Goal: Transaction & Acquisition: Obtain resource

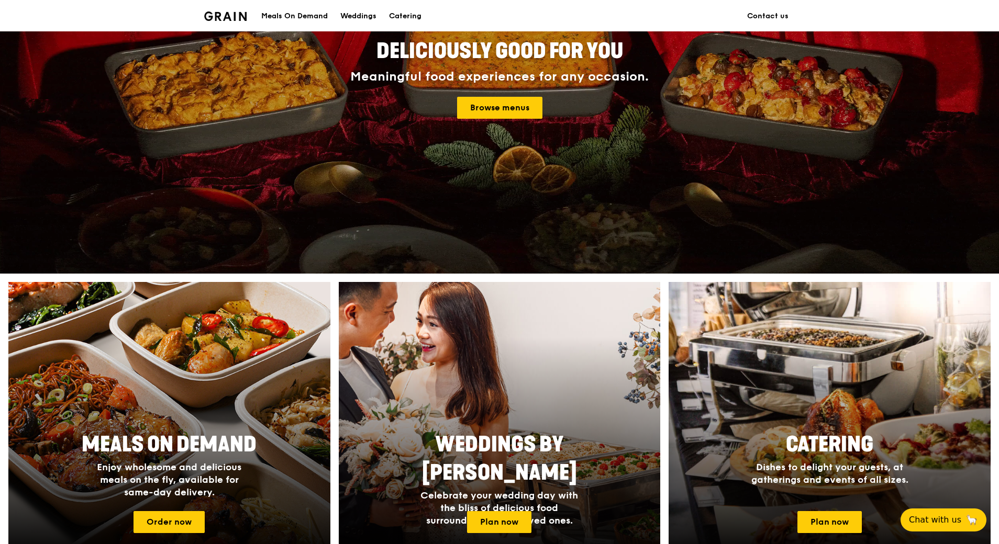
scroll to position [157, 0]
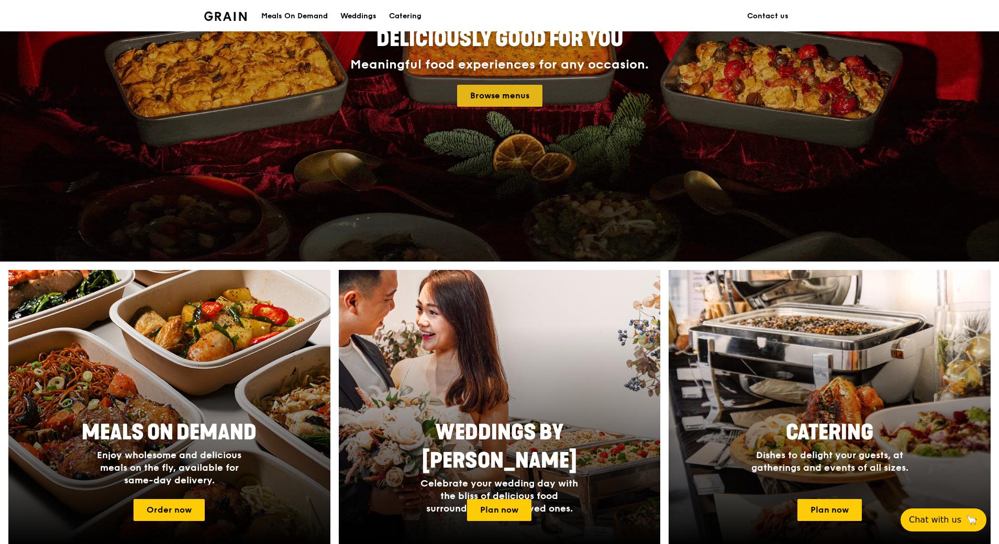
click at [502, 92] on link "Browse menus" at bounding box center [499, 96] width 85 height 22
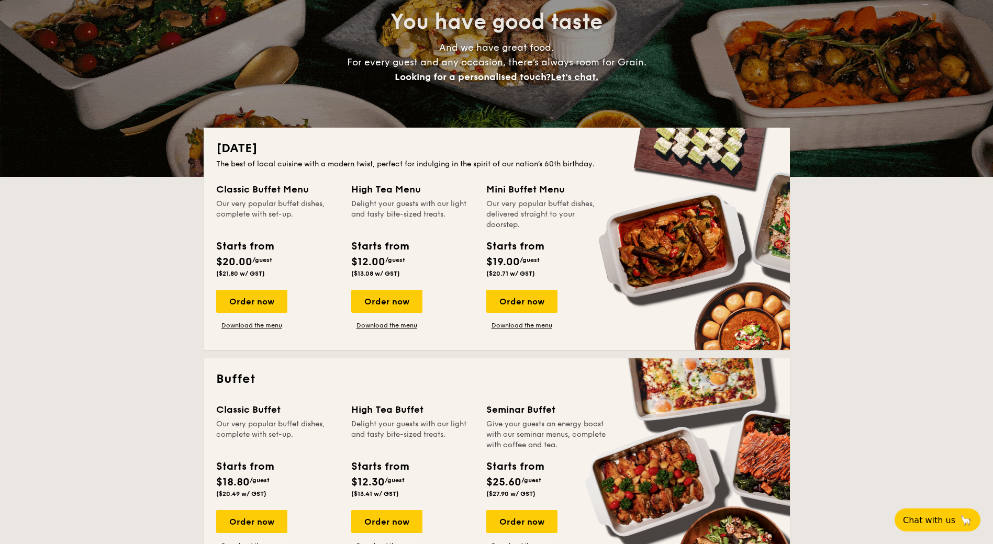
scroll to position [105, 0]
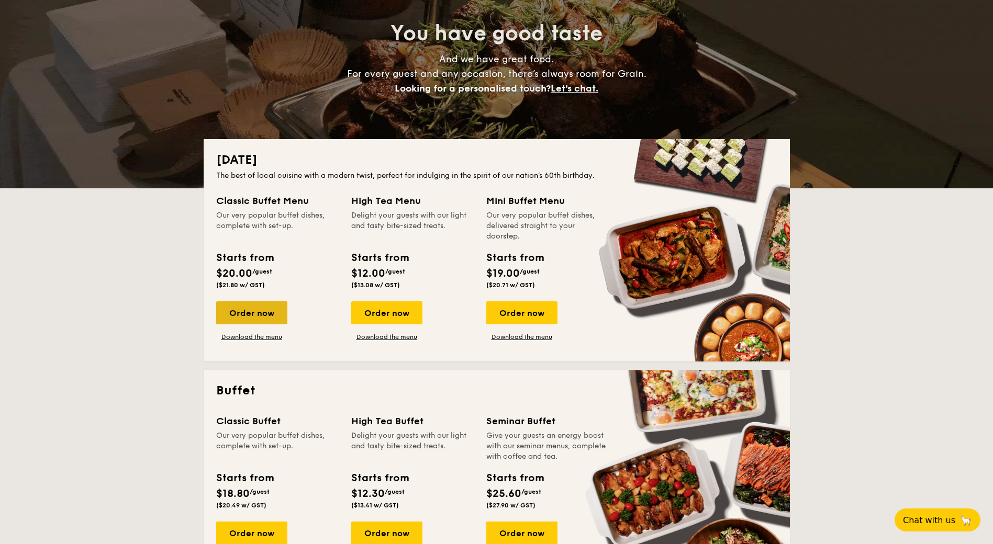
click at [261, 312] on div "Order now" at bounding box center [251, 313] width 71 height 23
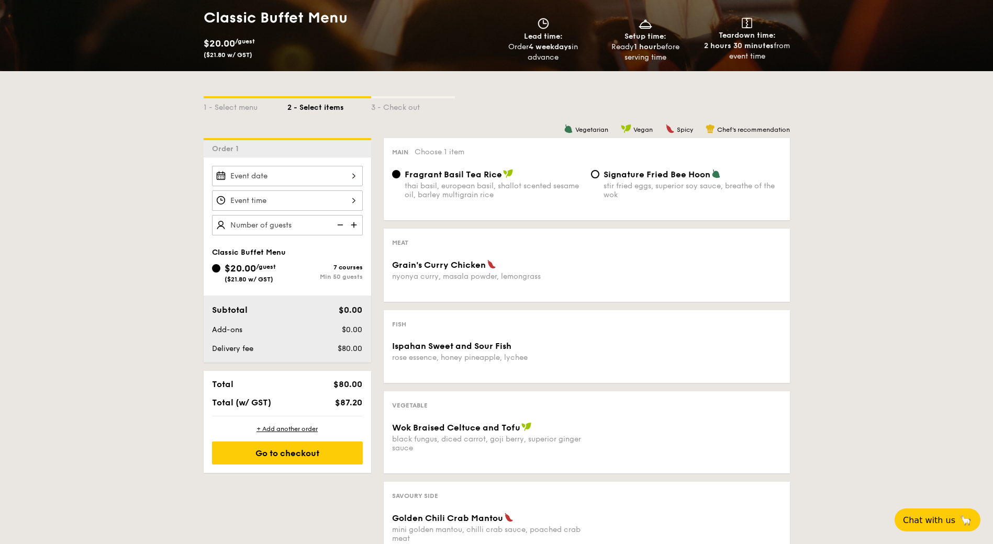
scroll to position [105, 0]
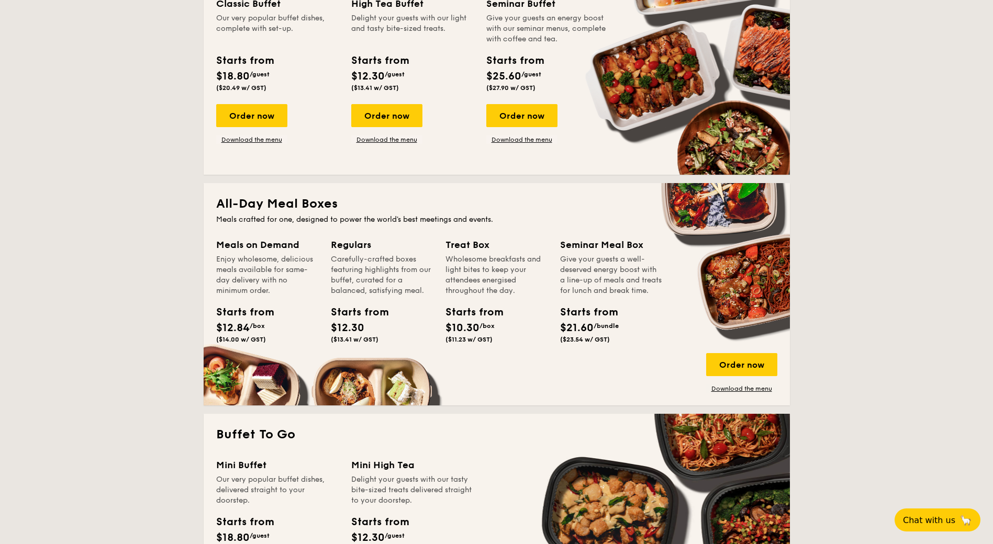
scroll to position [524, 0]
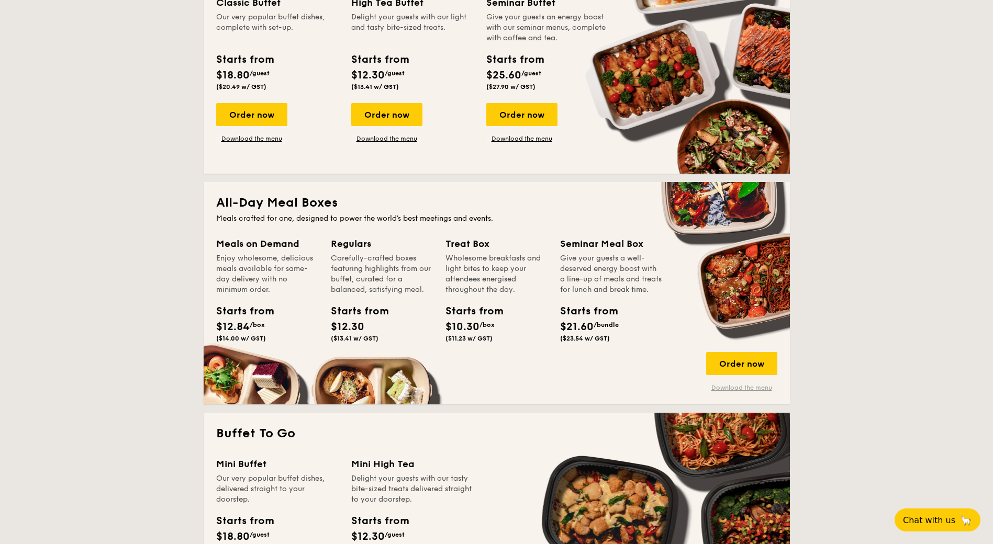
click at [744, 386] on link "Download the menu" at bounding box center [741, 388] width 71 height 8
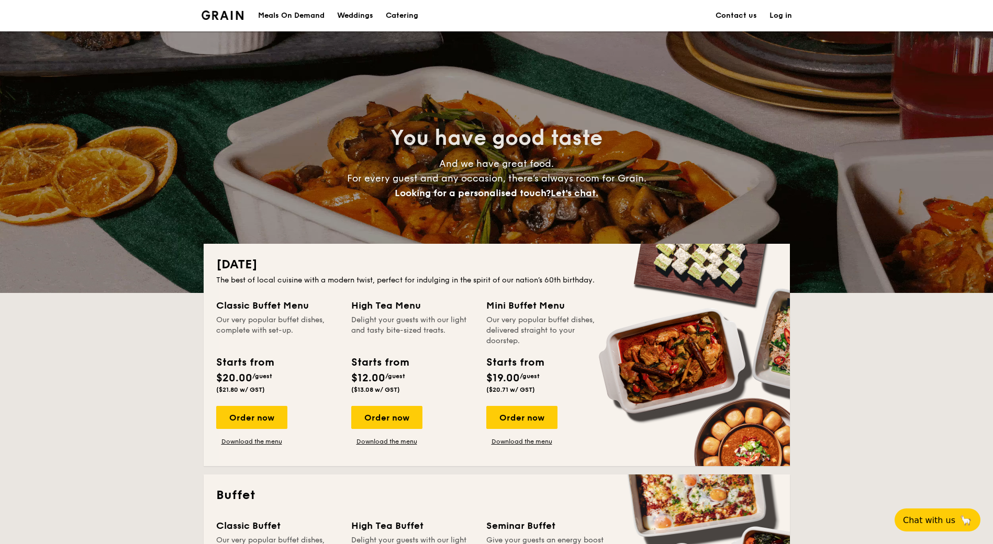
click at [397, 13] on h1 "Catering" at bounding box center [402, 15] width 32 height 31
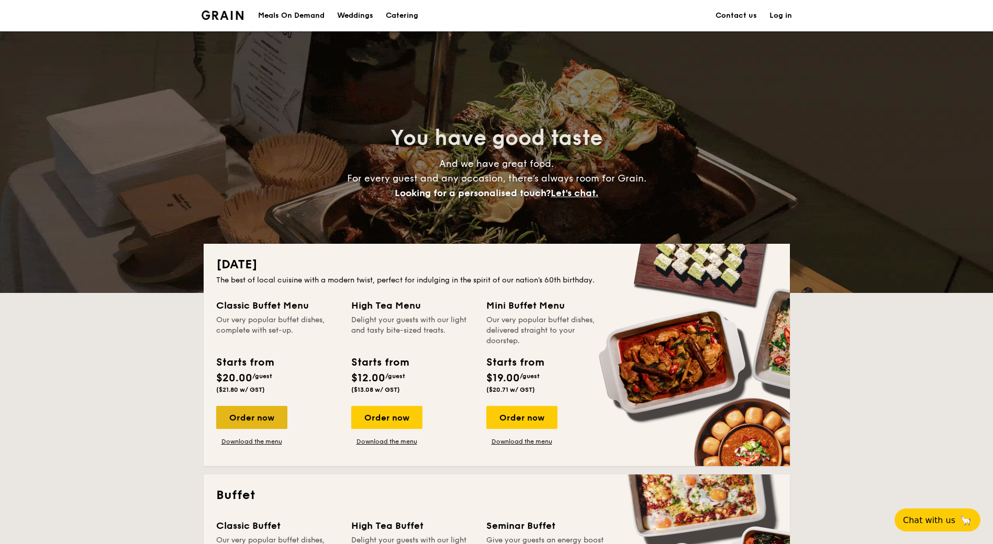
click at [253, 419] on div "Order now" at bounding box center [251, 417] width 71 height 23
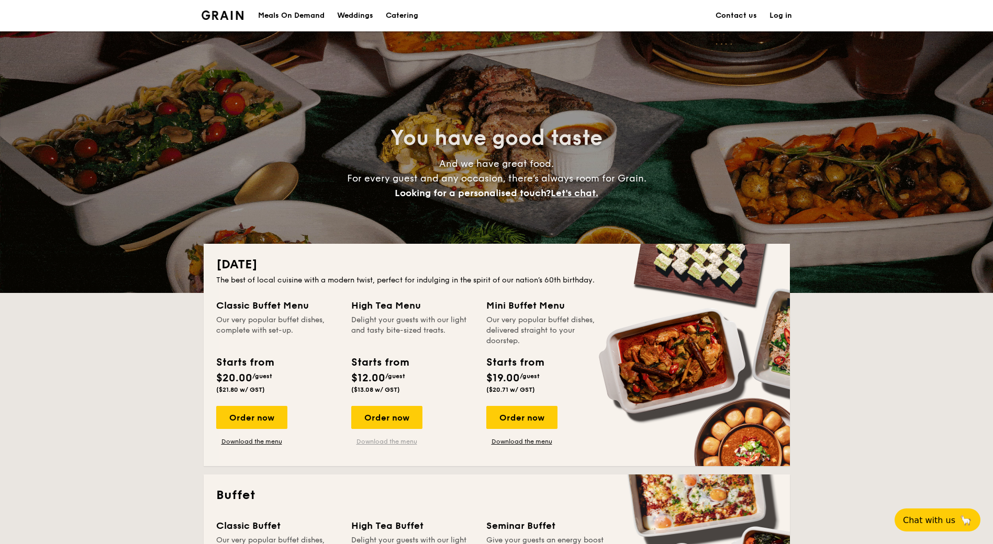
click at [382, 442] on link "Download the menu" at bounding box center [386, 442] width 71 height 8
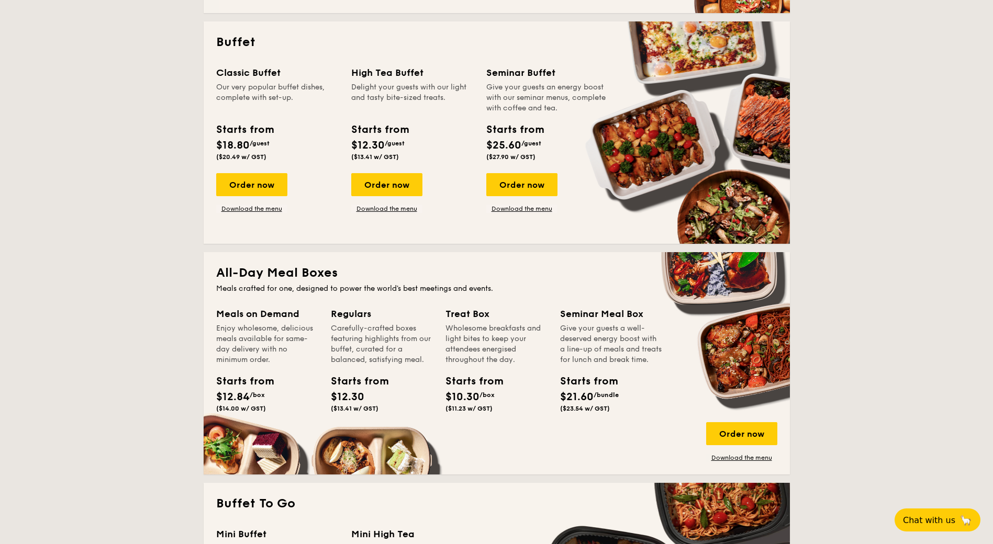
scroll to position [471, 0]
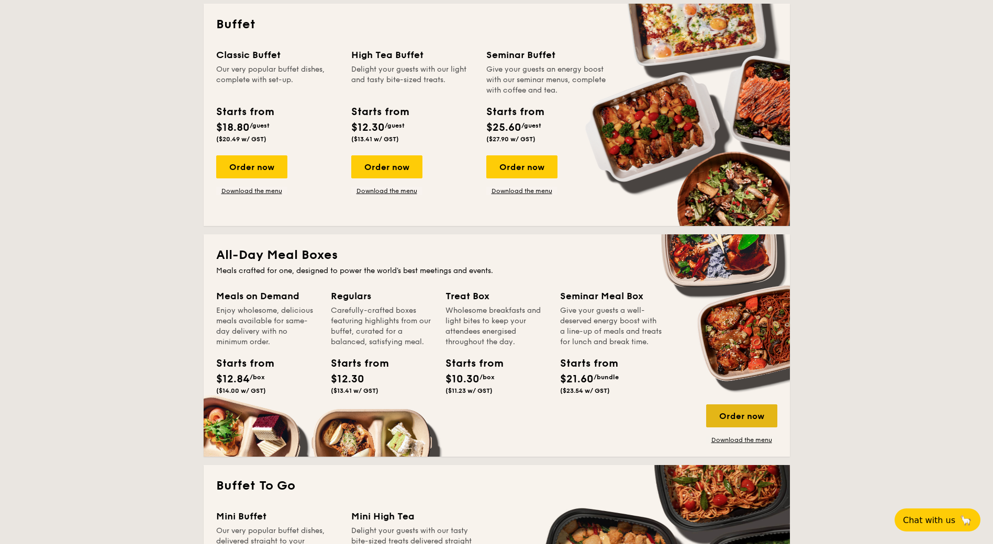
click at [742, 415] on div "Order now" at bounding box center [741, 416] width 71 height 23
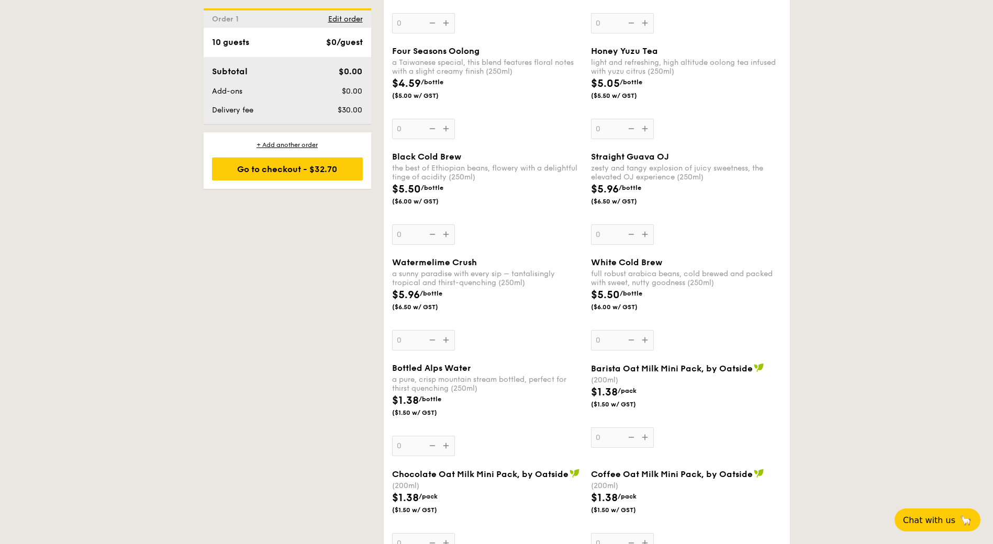
scroll to position [1518, 0]
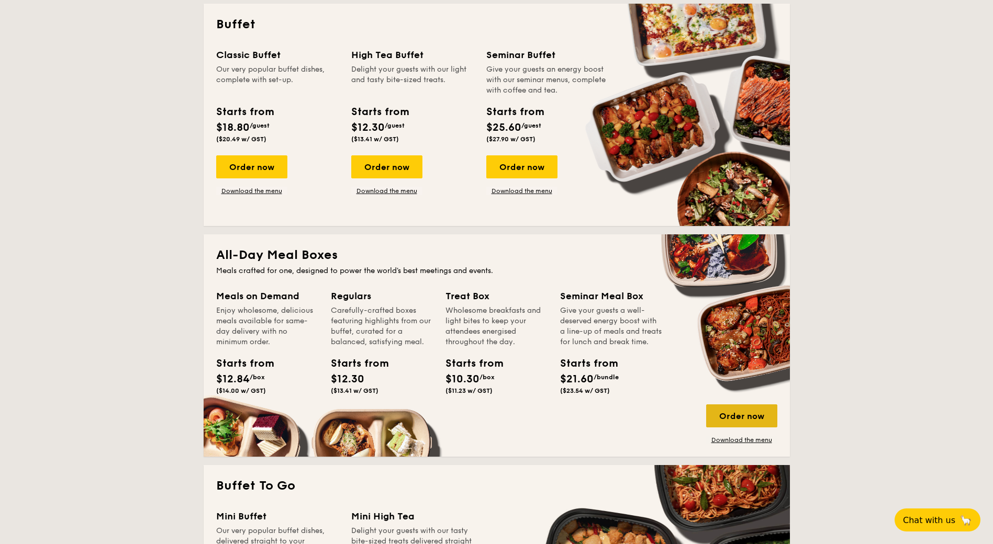
click at [739, 415] on div "Order now" at bounding box center [741, 416] width 71 height 23
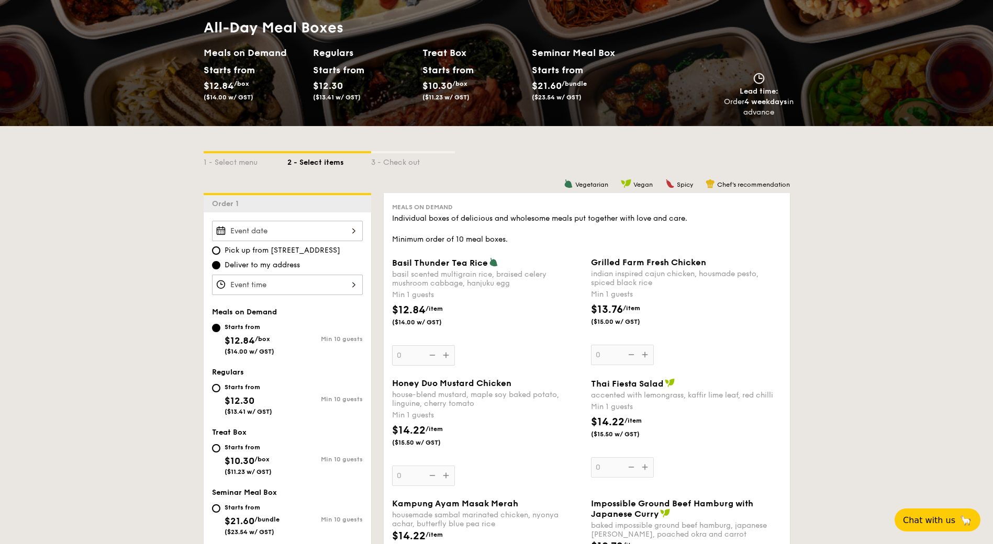
scroll to position [157, 0]
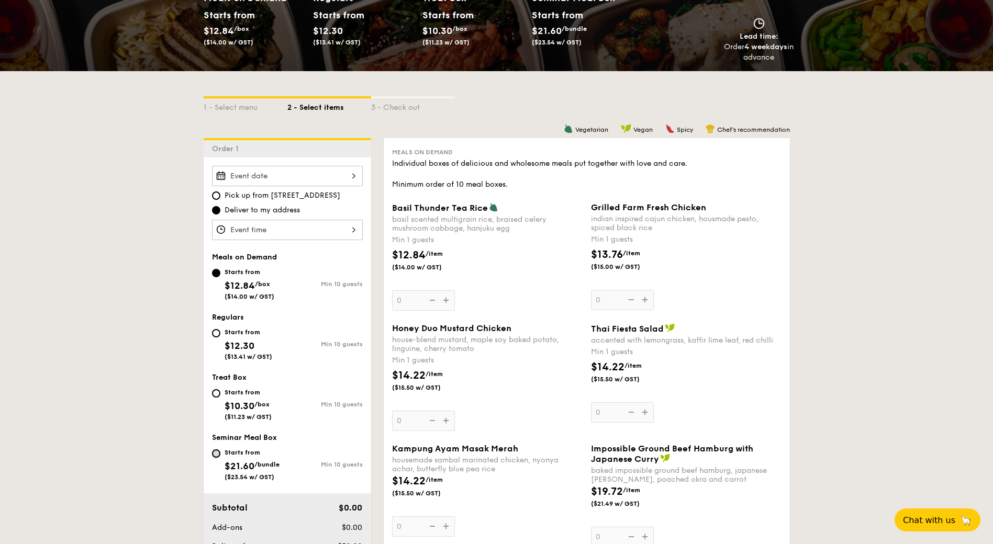
click at [220, 453] on input "Starts from $21.60 /bundle ($23.54 w/ GST) Min 10 guests" at bounding box center [216, 454] width 8 height 8
radio input "true"
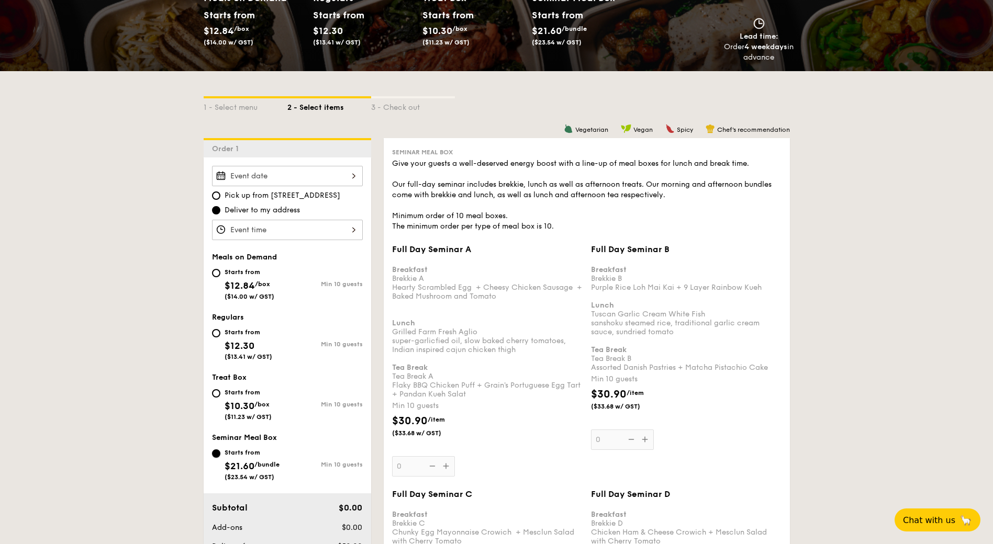
click at [217, 453] on input "Starts from $21.60 /bundle ($23.54 w/ GST) Min 10 guests" at bounding box center [216, 454] width 8 height 8
click at [216, 274] on input "Starts from $12.84 /box ($14.00 w/ GST) Min 10 guests" at bounding box center [216, 273] width 8 height 8
radio input "true"
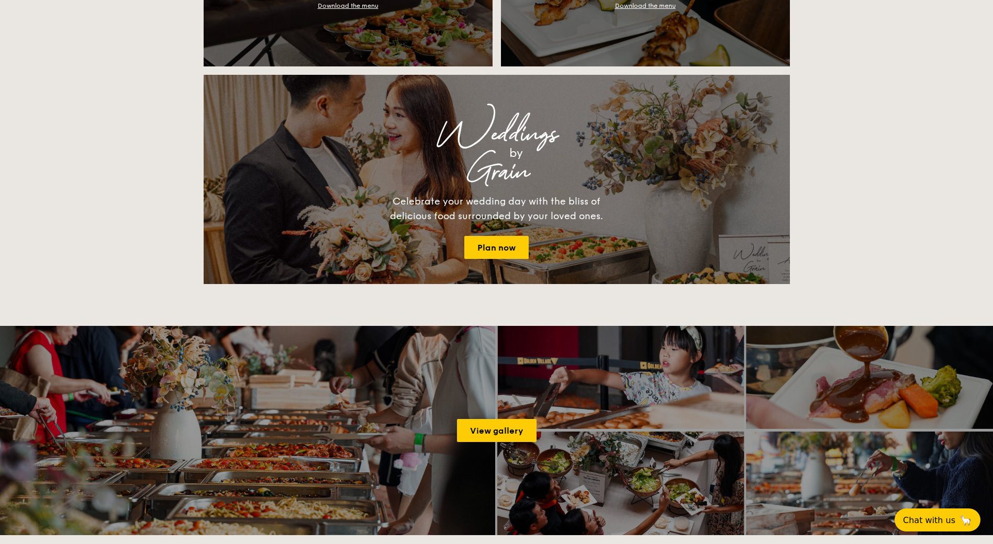
scroll to position [1361, 0]
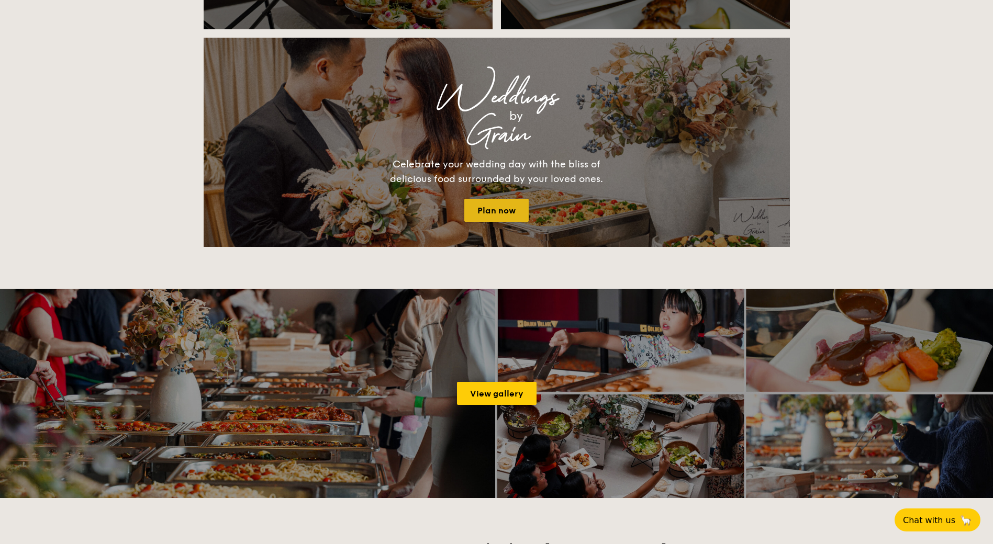
click at [497, 208] on link "Plan now" at bounding box center [496, 210] width 64 height 23
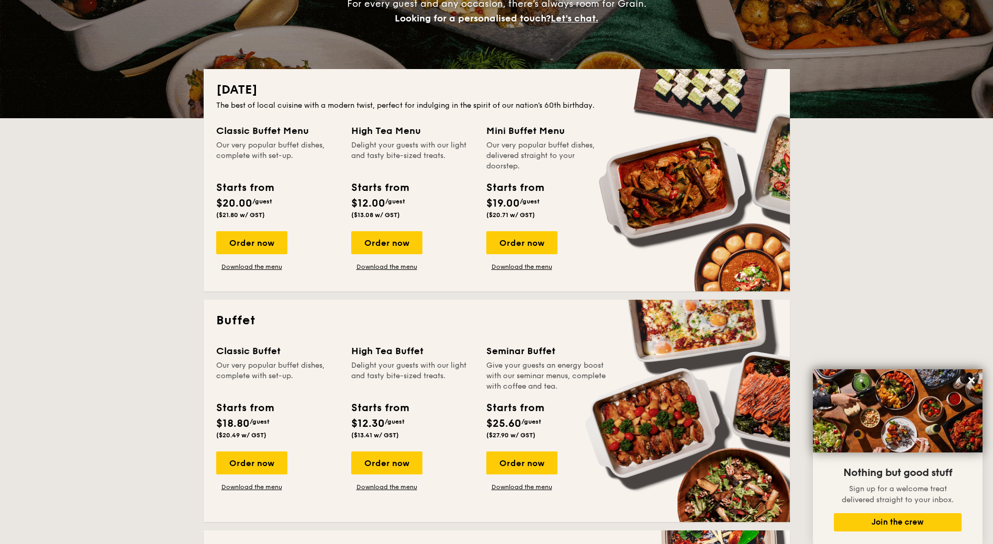
scroll to position [157, 0]
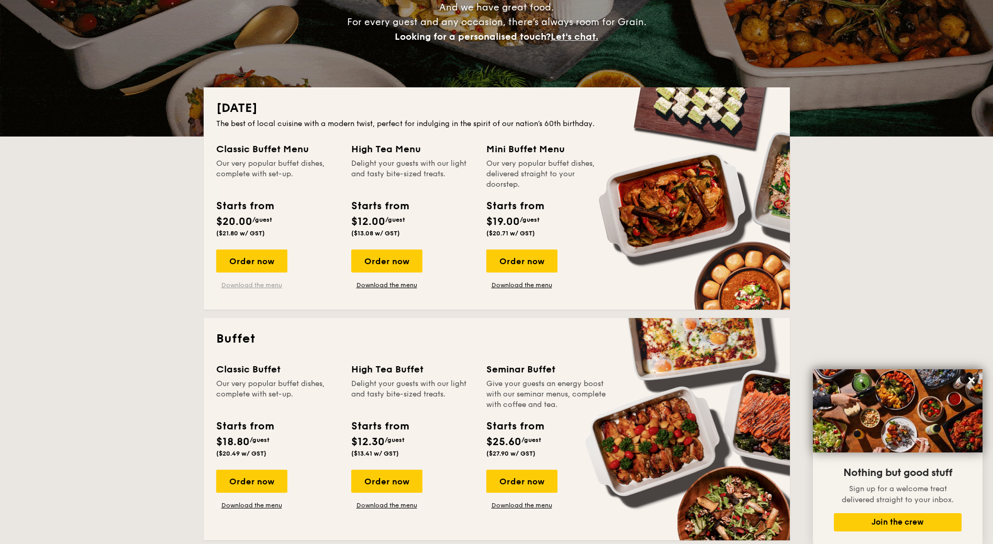
click at [251, 284] on link "Download the menu" at bounding box center [251, 285] width 71 height 8
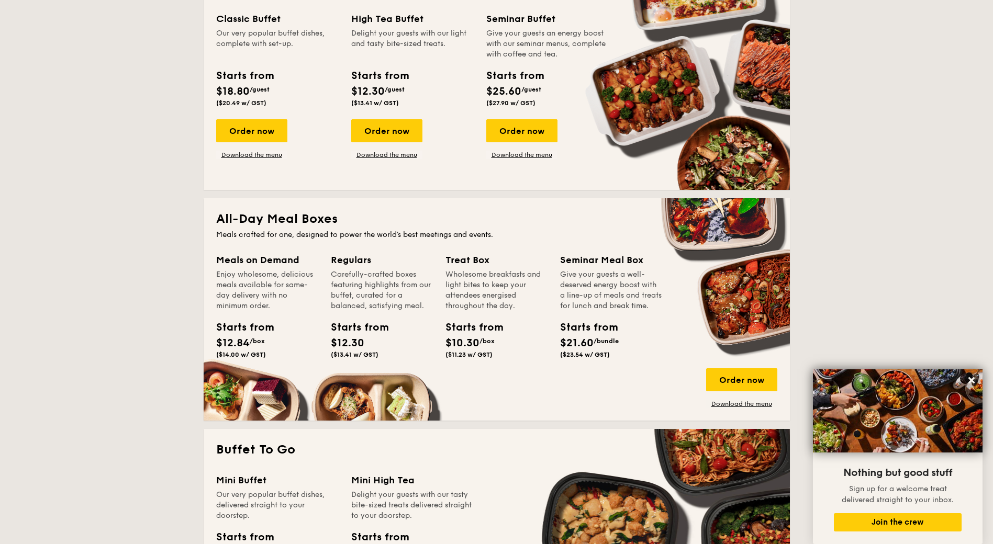
scroll to position [523, 0]
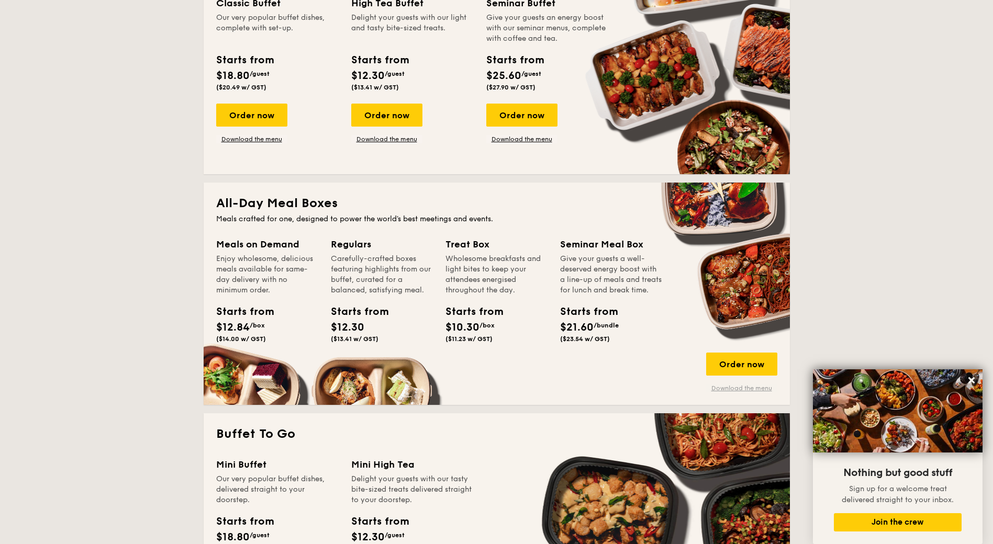
click at [729, 388] on link "Download the menu" at bounding box center [741, 388] width 71 height 8
